Goal: Find specific page/section: Find specific page/section

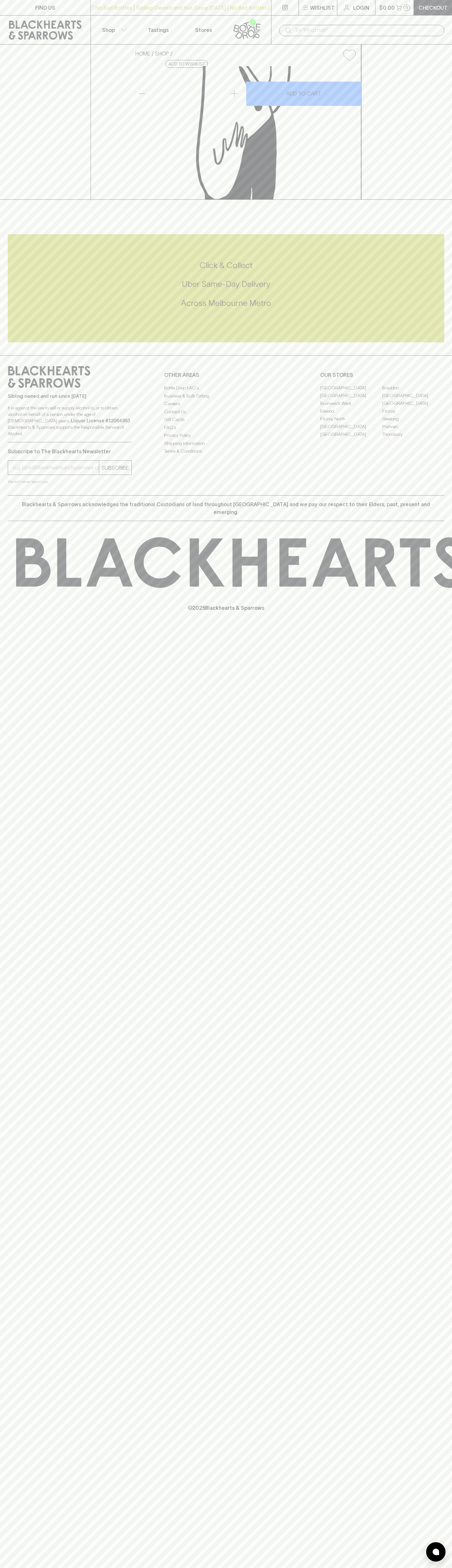
click at [433, 15] on div "​" at bounding box center [361, 30] width 181 height 29
click at [422, 169] on div "HOME SHOP Gweilo Apricot Sundae Sour 440ml $12.00 Add to wishlist 10% discount …" at bounding box center [226, 122] width 452 height 155
click at [3, 1567] on html "FIND US | No Bad Bottles | Sibling Owned and Run Since 2006 | No Bad Bottles | …" at bounding box center [226, 784] width 452 height 1568
click at [9, 1173] on div "FIND US | No Bad Bottles | Sibling Owned and Run Since 2006 | No Bad Bottles | …" at bounding box center [226, 784] width 452 height 1568
click at [351, 399] on link "[GEOGRAPHIC_DATA]" at bounding box center [351, 395] width 62 height 8
